Goal: Information Seeking & Learning: Learn about a topic

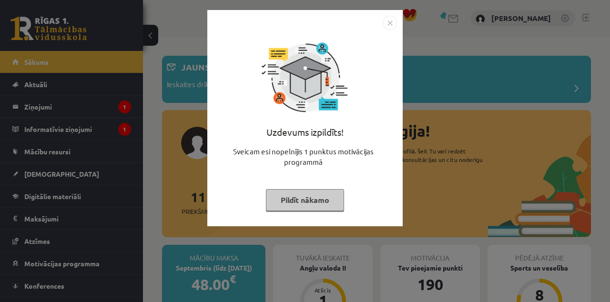
click at [391, 25] on img "Close" at bounding box center [390, 23] width 14 height 14
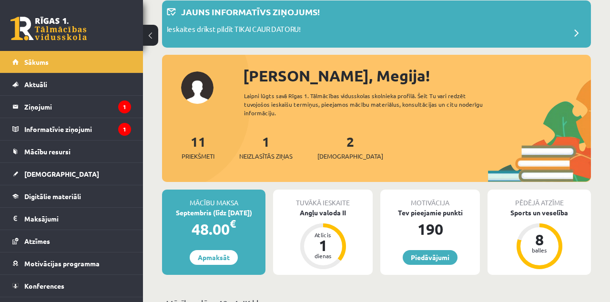
scroll to position [56, 0]
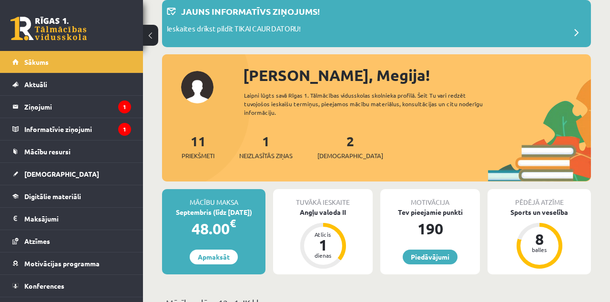
click at [38, 107] on legend "Ziņojumi 1" at bounding box center [77, 107] width 107 height 22
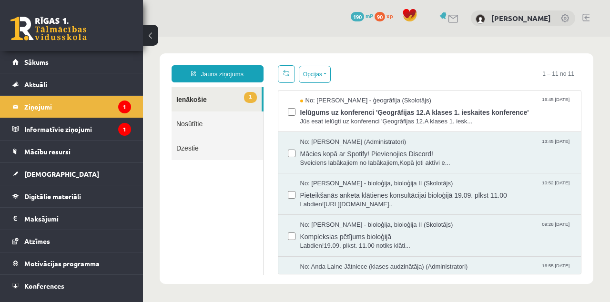
click at [525, 117] on span "Jūs esat ielūgti uz konferenci 'Ģeogrāfijas 12.A klases 1. iesk..." at bounding box center [436, 121] width 272 height 9
click at [45, 134] on legend "Informatīvie ziņojumi 1" at bounding box center [77, 129] width 107 height 22
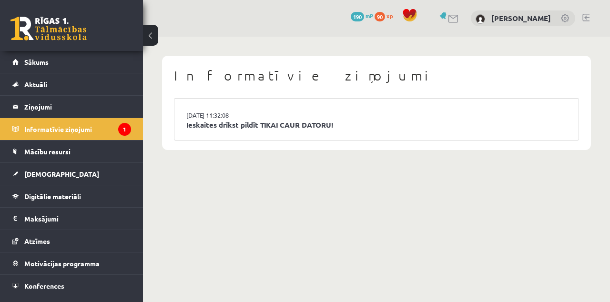
click at [542, 122] on link "Ieskaites drīkst pildīt TIKAI CAUR DATORU!" at bounding box center [376, 125] width 381 height 11
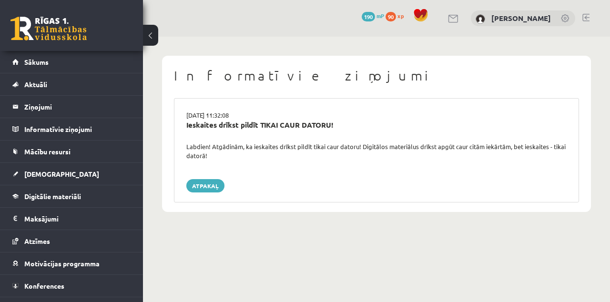
click at [46, 172] on span "[DEMOGRAPHIC_DATA]" at bounding box center [61, 174] width 75 height 9
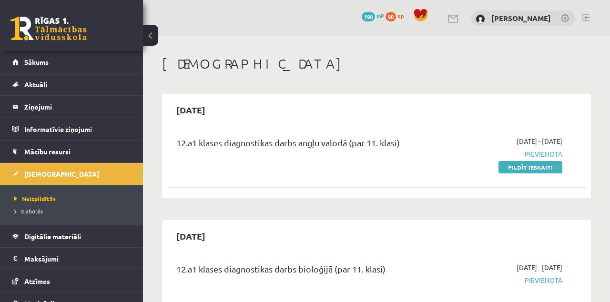
scroll to position [10, 0]
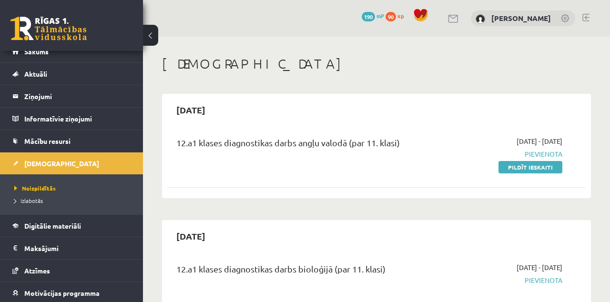
click at [32, 228] on span "Digitālie materiāli" at bounding box center [52, 226] width 57 height 9
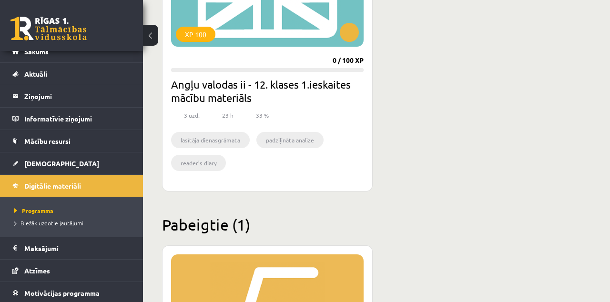
scroll to position [346, 0]
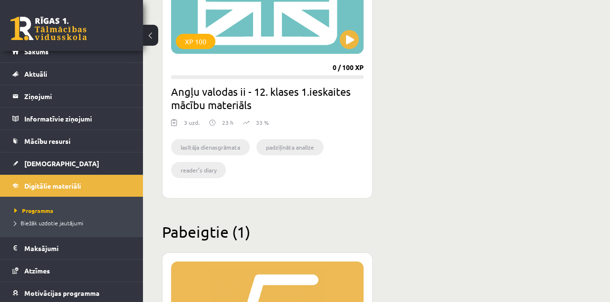
click at [342, 148] on ul "lasītāja dienasgrāmata padziļināta analīze reader’s diary" at bounding box center [267, 162] width 193 height 46
click at [355, 93] on h2 "Angļu valodas ii - 12. klases 1.ieskaites mācību materiāls" at bounding box center [267, 98] width 193 height 27
click at [360, 102] on h2 "Angļu valodas ii - 12. klases 1.ieskaites mācību materiāls" at bounding box center [267, 98] width 193 height 27
click at [358, 38] on button at bounding box center [349, 39] width 19 height 19
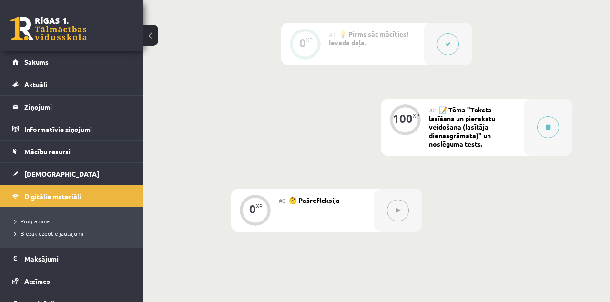
scroll to position [258, 0]
click at [509, 148] on div "#2 📝 Tēma "Teksta lasīšana un pierakstu veidošana (lasītāja dienasgrāmata)" un …" at bounding box center [476, 126] width 95 height 57
click at [526, 141] on div at bounding box center [549, 126] width 48 height 57
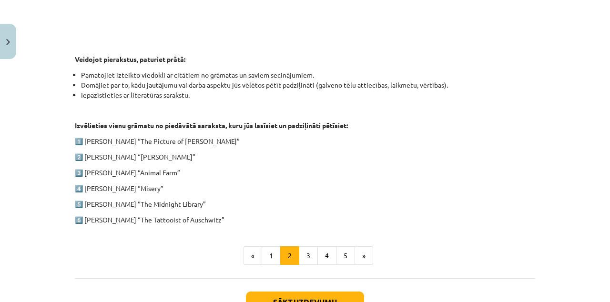
scroll to position [475, 0]
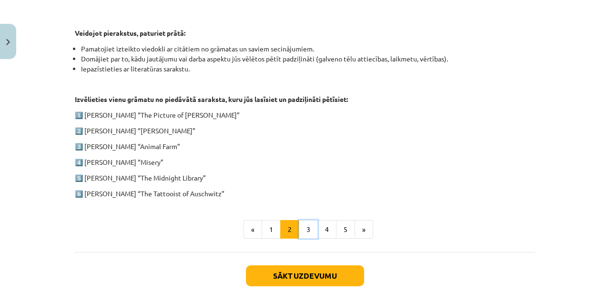
click at [307, 228] on button "3" at bounding box center [308, 229] width 19 height 19
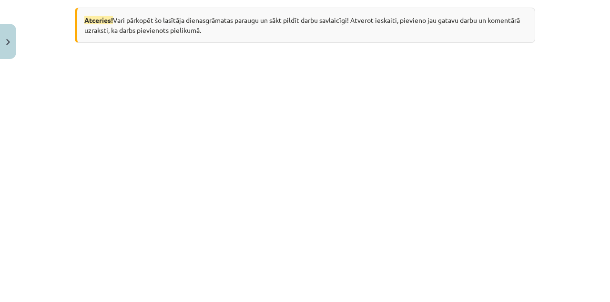
scroll to position [213, 0]
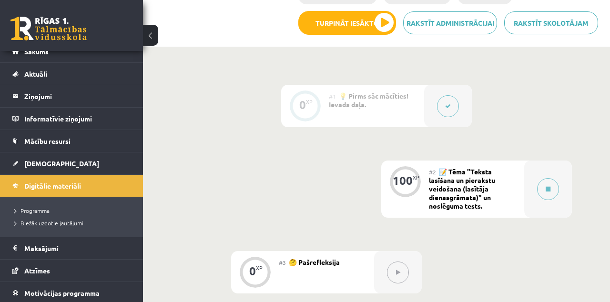
scroll to position [244, 0]
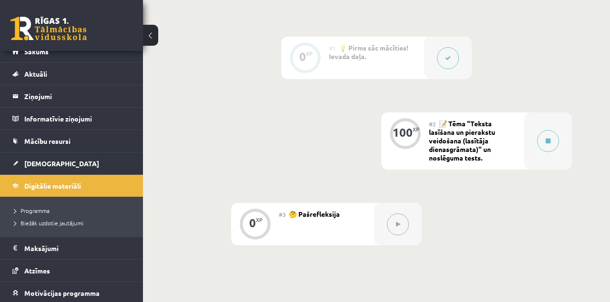
click at [525, 254] on div "0 XP #1 💡 Pirms sāc mācīties! Ievada daļa. 100 XP #2 📝 Tēma "Teksta lasīšana un…" at bounding box center [376, 158] width 467 height 319
click at [539, 149] on div at bounding box center [549, 141] width 48 height 57
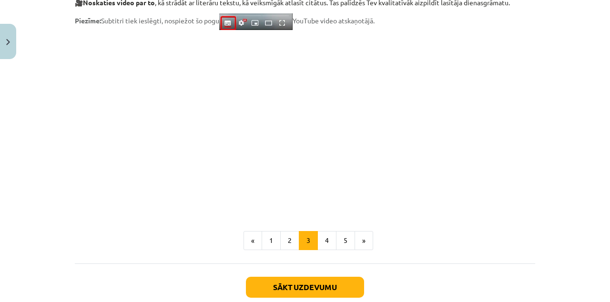
scroll to position [787, 0]
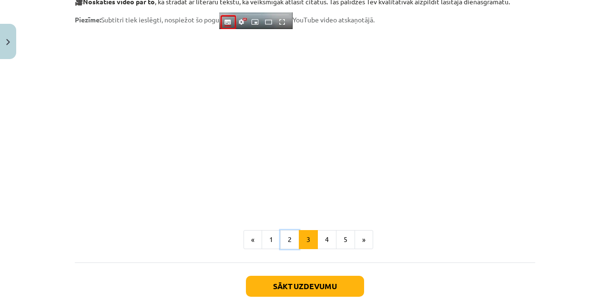
click at [290, 237] on button "2" at bounding box center [289, 239] width 19 height 19
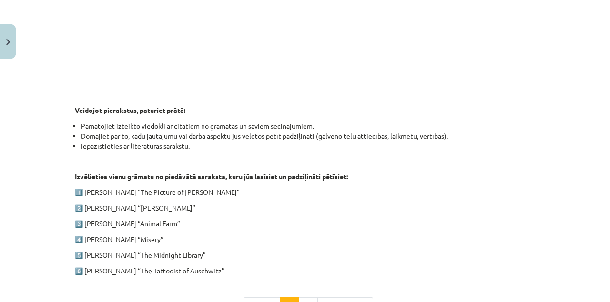
scroll to position [399, 0]
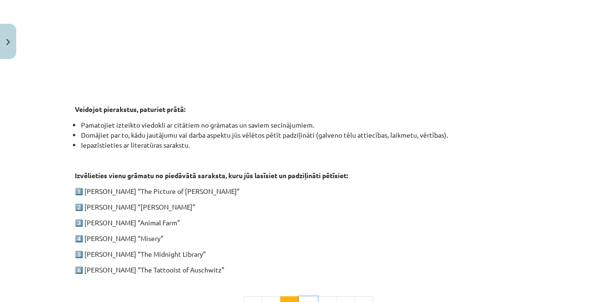
click at [308, 302] on button "3" at bounding box center [308, 306] width 19 height 19
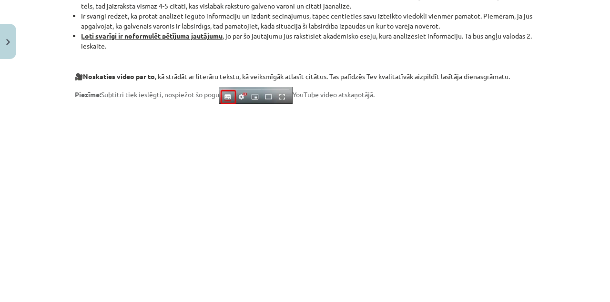
scroll to position [798, 0]
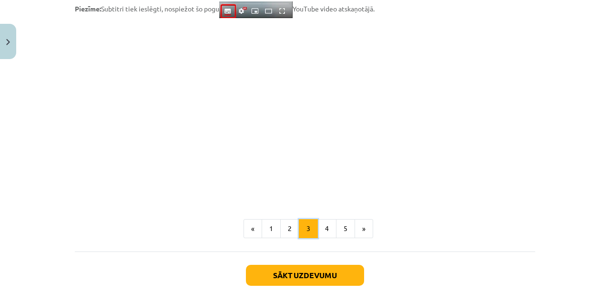
click at [299, 228] on button "3" at bounding box center [308, 228] width 19 height 19
click at [289, 231] on button "2" at bounding box center [289, 228] width 19 height 19
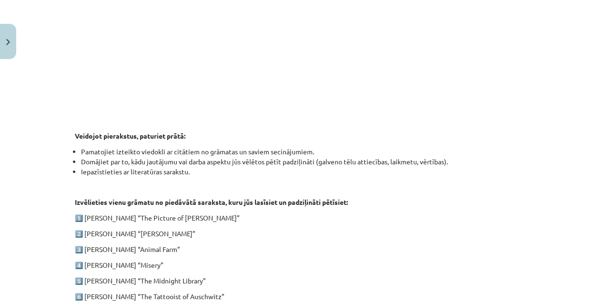
scroll to position [475, 0]
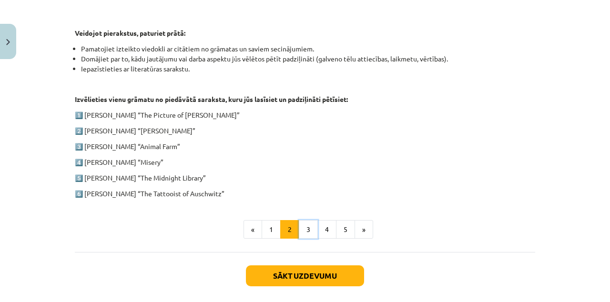
click at [308, 228] on button "3" at bounding box center [308, 229] width 19 height 19
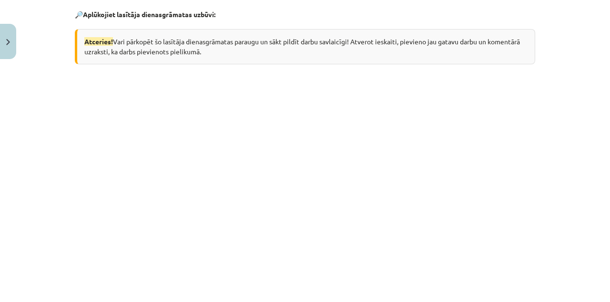
scroll to position [185, 0]
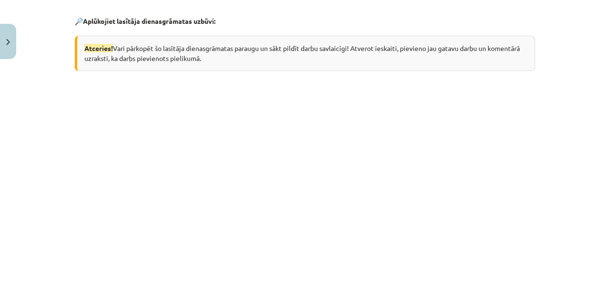
click at [3, 268] on div "Mācību tēma: Angļu valodas ii - 12. klases 1.ieskaites mācību materiāls #2 📝 Tē…" at bounding box center [305, 151] width 610 height 302
click at [43, 242] on div "Mācību tēma: Angļu valodas ii - 12. klases 1.ieskaites mācību materiāls #2 📝 Tē…" at bounding box center [305, 151] width 610 height 302
click at [45, 257] on div "Mācību tēma: Angļu valodas ii - 12. klases 1.ieskaites mācību materiāls #2 📝 Tē…" at bounding box center [305, 151] width 610 height 302
click at [30, 278] on div "Mācību tēma: Angļu valodas ii - 12. klases 1.ieskaites mācību materiāls #2 📝 Tē…" at bounding box center [305, 151] width 610 height 302
